Goal: Complete application form

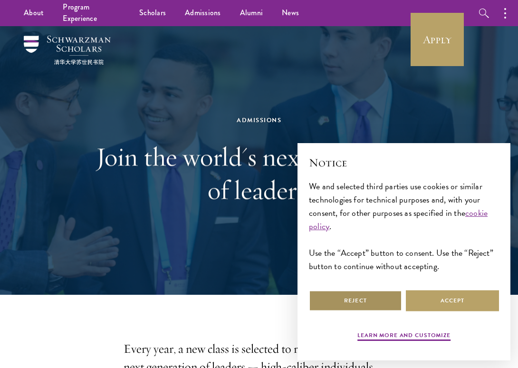
click at [384, 305] on button "Reject" at bounding box center [355, 300] width 93 height 21
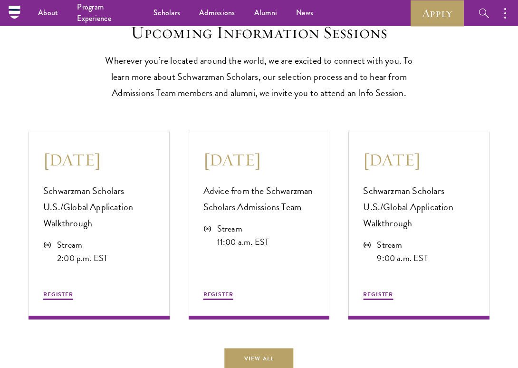
scroll to position [2372, 0]
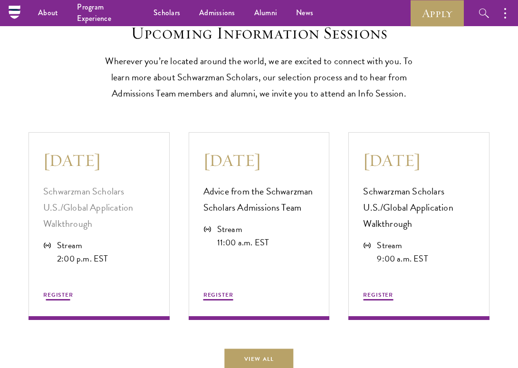
click at [64, 299] on span "REGISTER" at bounding box center [58, 295] width 30 height 9
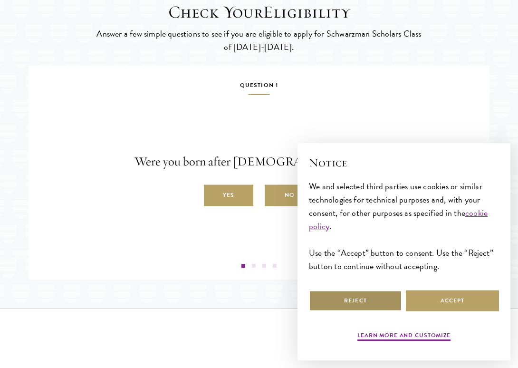
click at [372, 309] on button "Reject" at bounding box center [355, 300] width 93 height 21
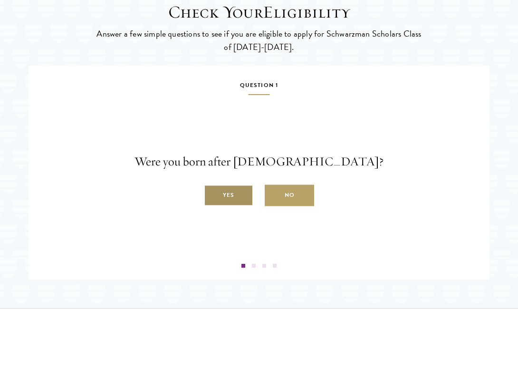
click at [237, 206] on label "Yes" at bounding box center [228, 195] width 49 height 21
click at [213, 195] on input "Yes" at bounding box center [208, 190] width 9 height 9
click at [238, 206] on label "Yes" at bounding box center [228, 195] width 49 height 21
click at [213, 195] on input "Yes" at bounding box center [208, 190] width 9 height 9
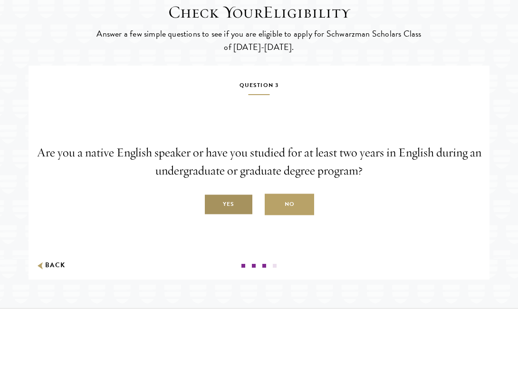
click at [237, 215] on label "Yes" at bounding box center [228, 204] width 49 height 21
click at [213, 204] on input "Yes" at bounding box center [208, 199] width 9 height 9
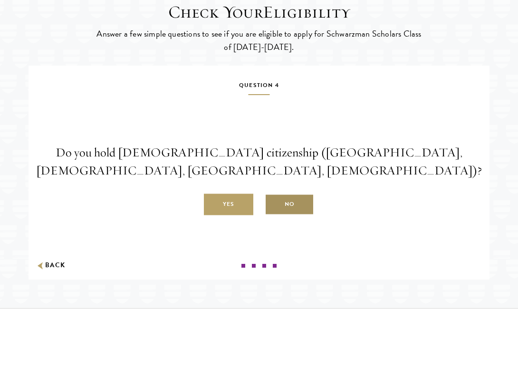
click at [284, 215] on label "No" at bounding box center [289, 204] width 49 height 21
click at [273, 204] on input "No" at bounding box center [269, 199] width 9 height 9
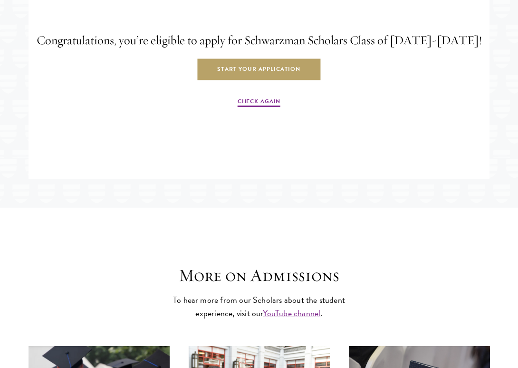
scroll to position [1608, 0]
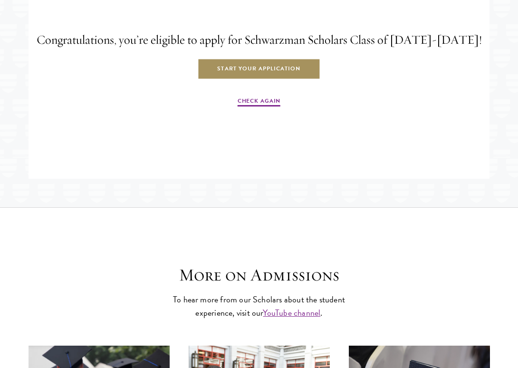
click at [257, 80] on link "Start Your Application" at bounding box center [258, 68] width 123 height 21
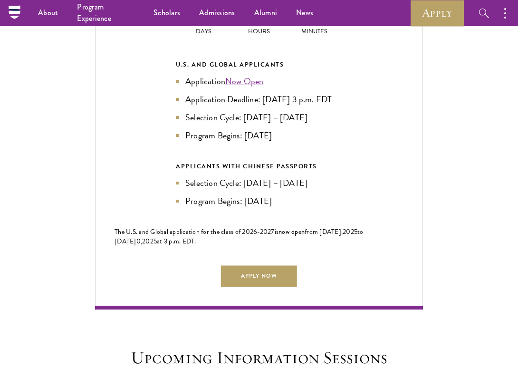
scroll to position [2046, 0]
